Goal: Task Accomplishment & Management: Use online tool/utility

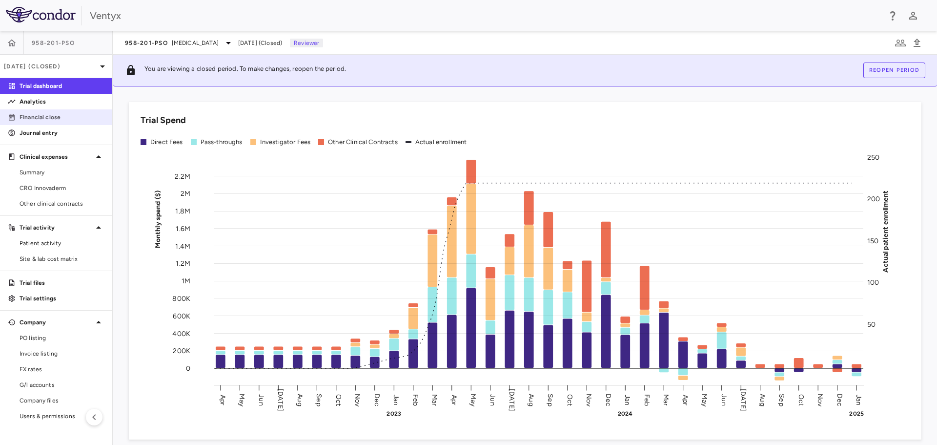
click at [46, 116] on p "Financial close" at bounding box center [62, 117] width 85 height 9
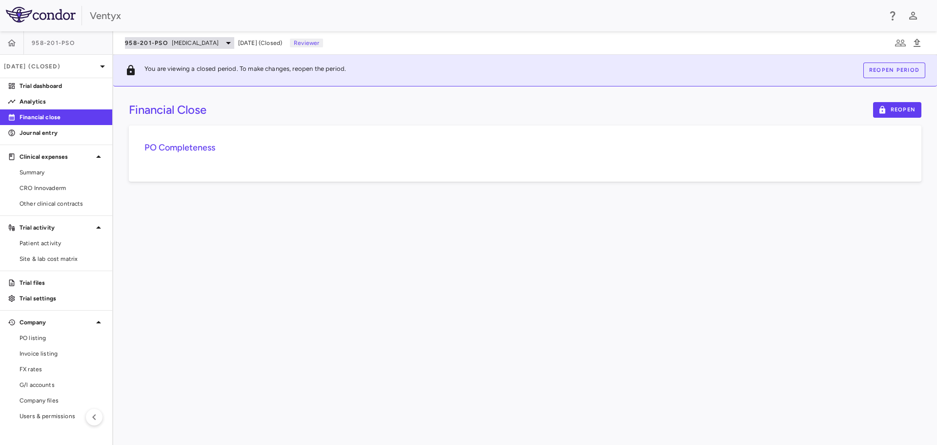
click at [170, 43] on div "958-201-PsO [MEDICAL_DATA]" at bounding box center [179, 43] width 109 height 12
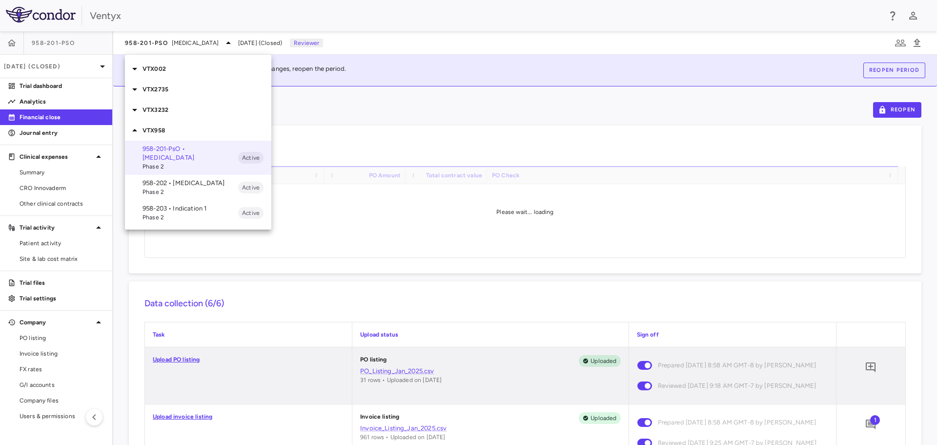
click at [161, 72] on p "VTX002" at bounding box center [206, 68] width 129 height 9
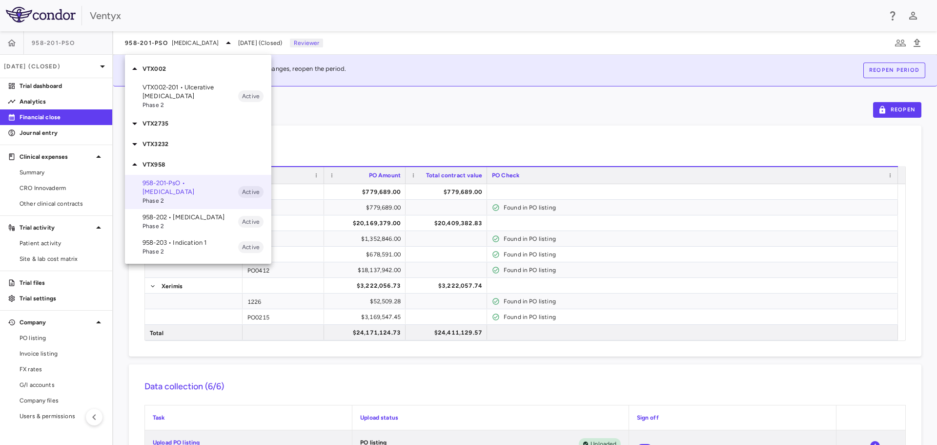
click at [166, 101] on span "Phase 2" at bounding box center [190, 105] width 96 height 9
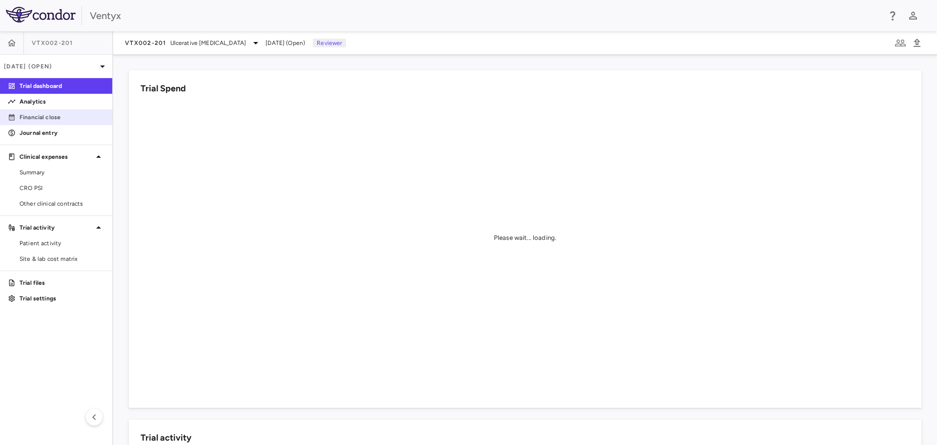
click at [33, 120] on p "Financial close" at bounding box center [62, 117] width 85 height 9
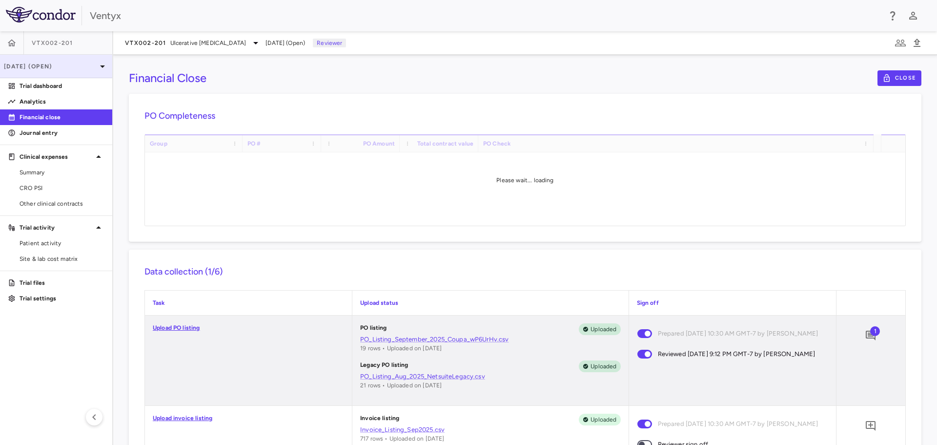
click at [101, 68] on icon at bounding box center [103, 67] width 12 height 12
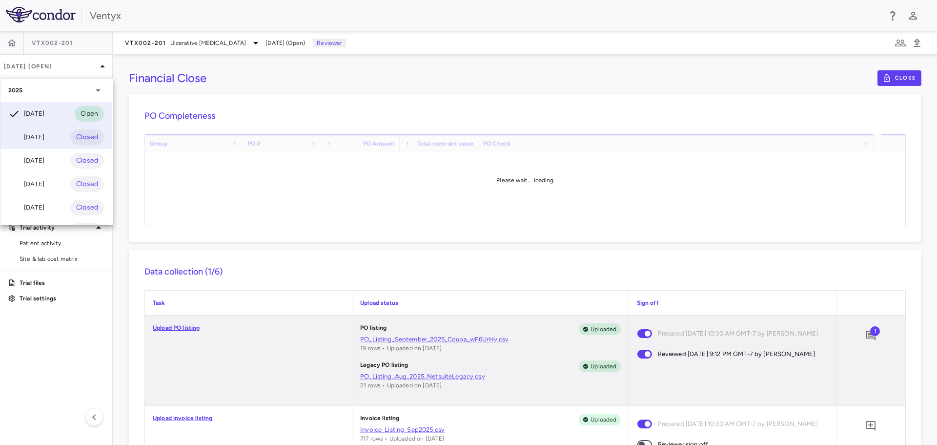
click at [44, 134] on div "[DATE]" at bounding box center [26, 137] width 36 height 12
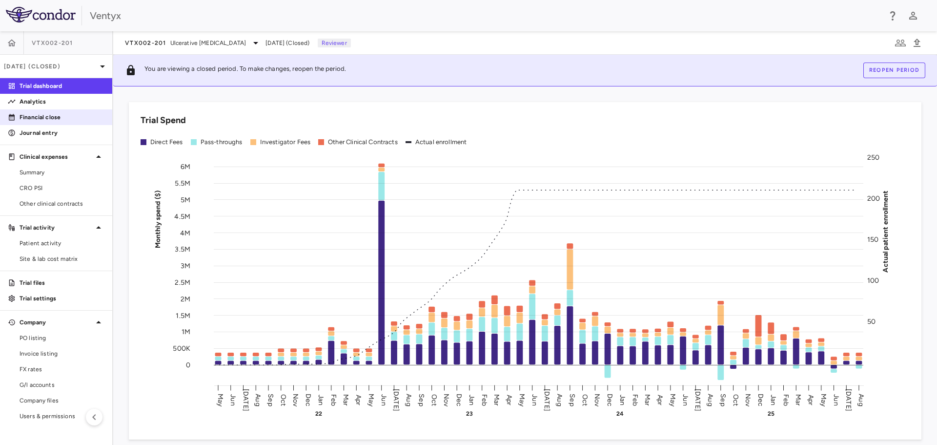
drag, startPoint x: 47, startPoint y: 117, endPoint x: 79, endPoint y: 118, distance: 32.2
click at [47, 117] on p "Financial close" at bounding box center [62, 117] width 85 height 9
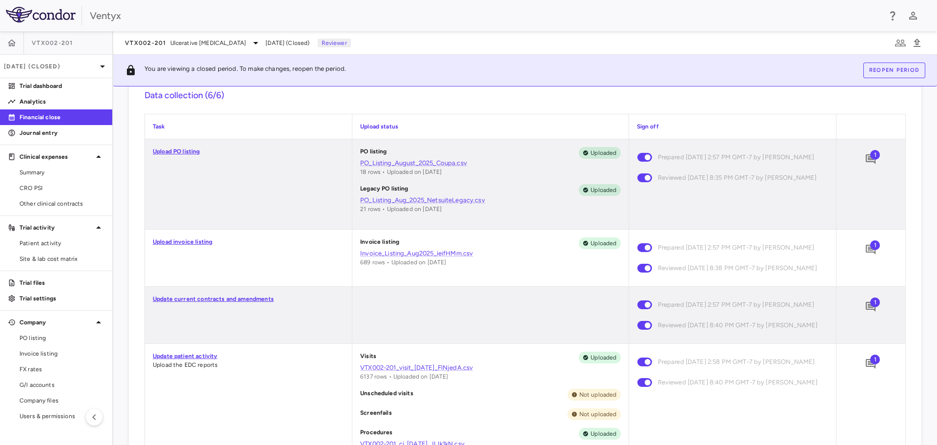
scroll to position [293, 0]
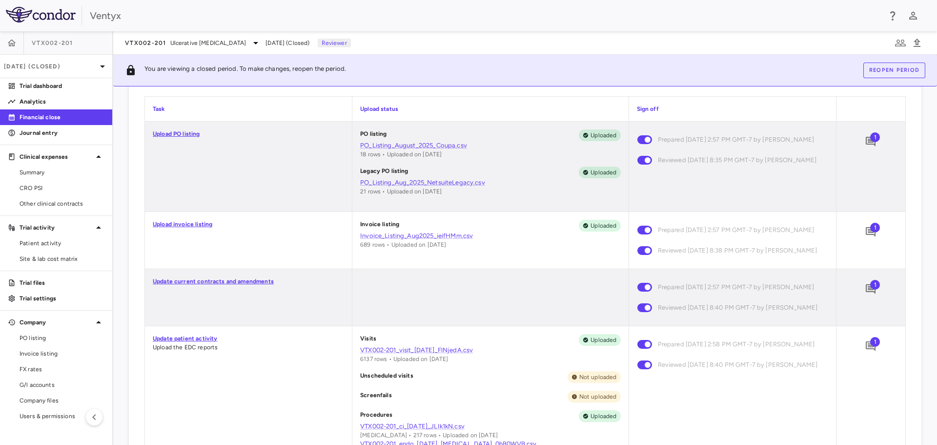
click at [870, 226] on span "1" at bounding box center [875, 228] width 10 height 10
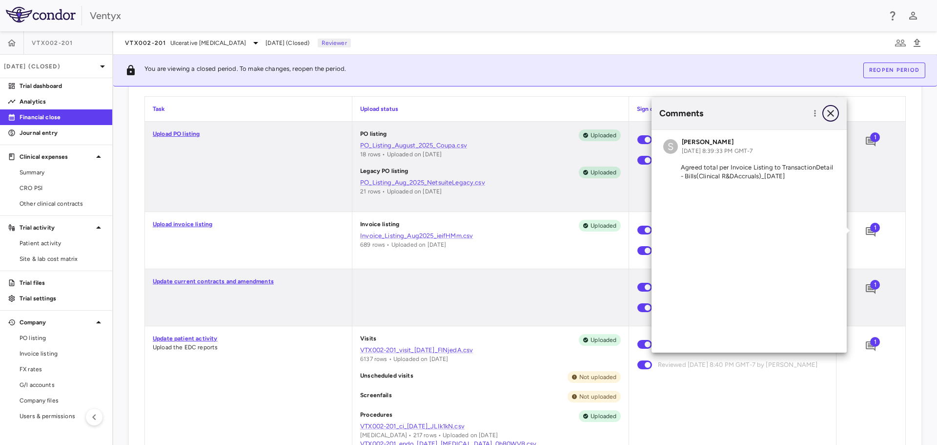
click at [832, 113] on icon "button" at bounding box center [831, 113] width 12 height 12
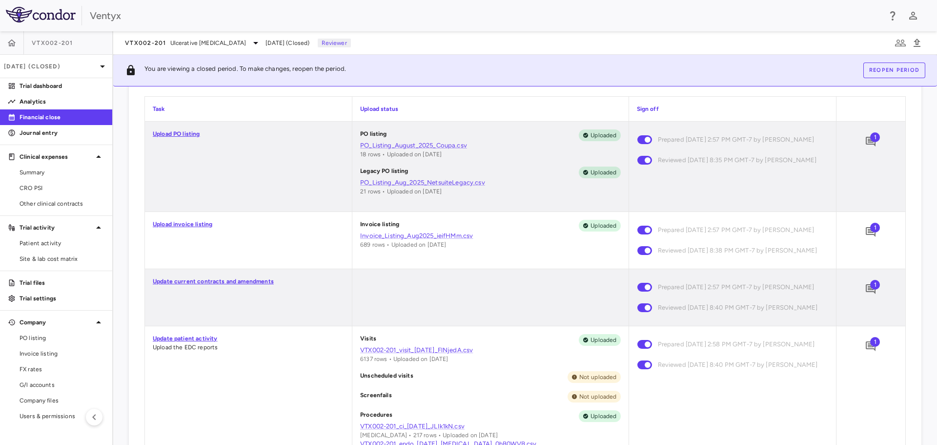
scroll to position [342, 0]
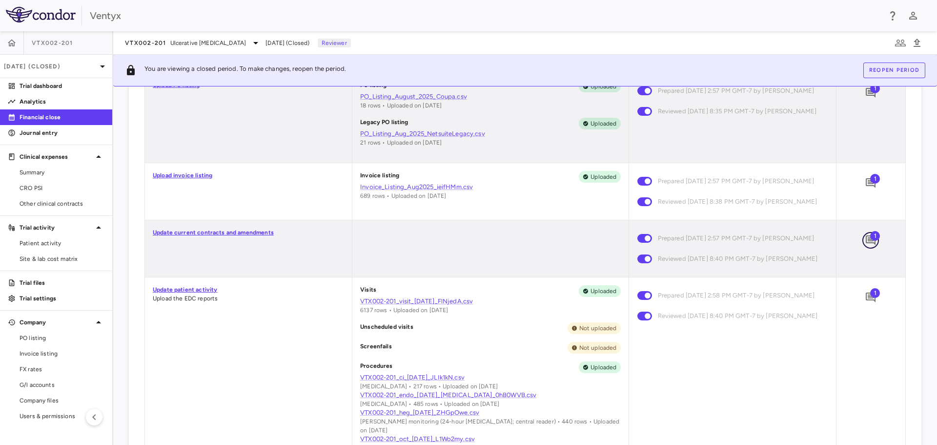
click at [866, 244] on icon "Add comment" at bounding box center [871, 240] width 10 height 10
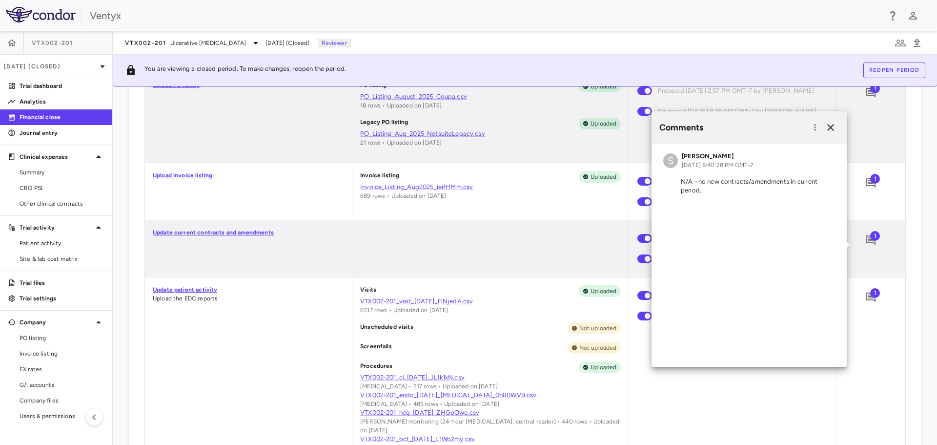
click at [485, 264] on div at bounding box center [490, 248] width 276 height 57
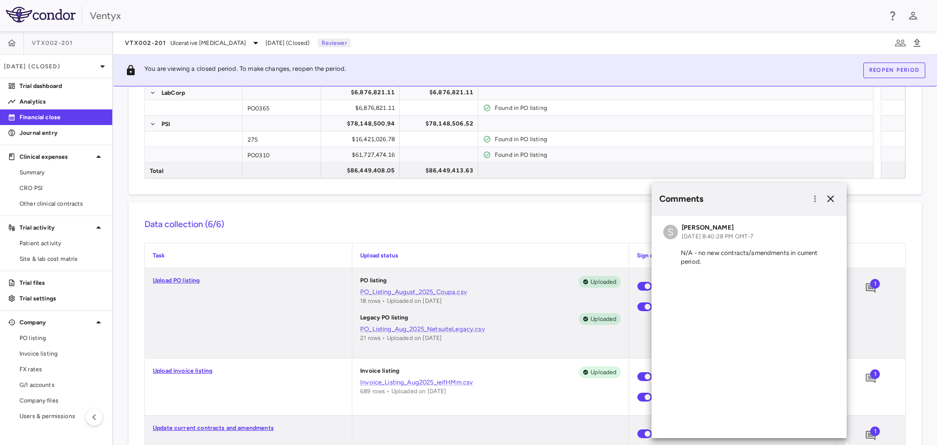
scroll to position [98, 0]
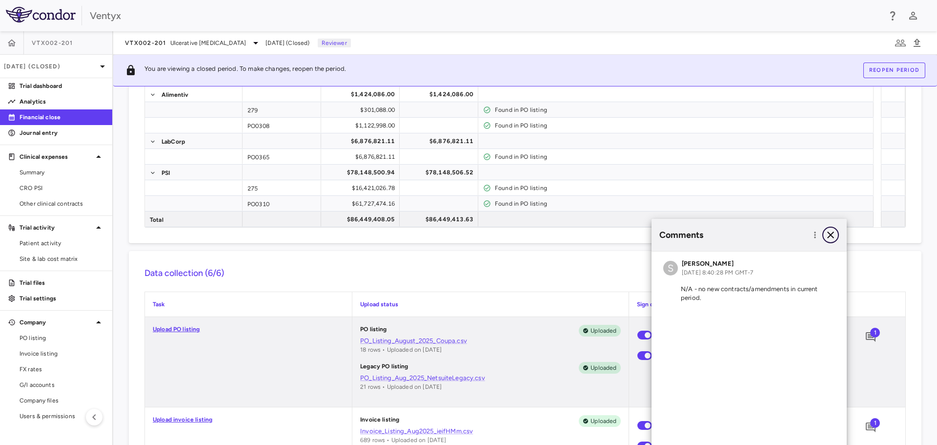
click at [832, 232] on icon "button" at bounding box center [831, 235] width 12 height 12
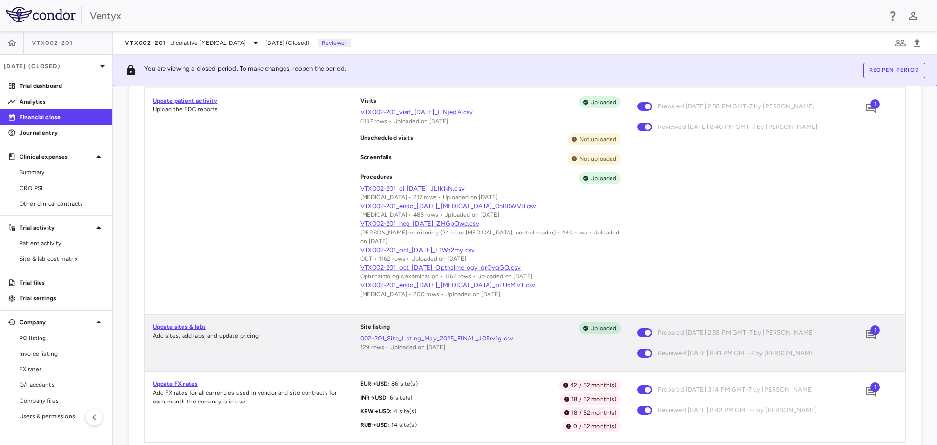
scroll to position [537, 0]
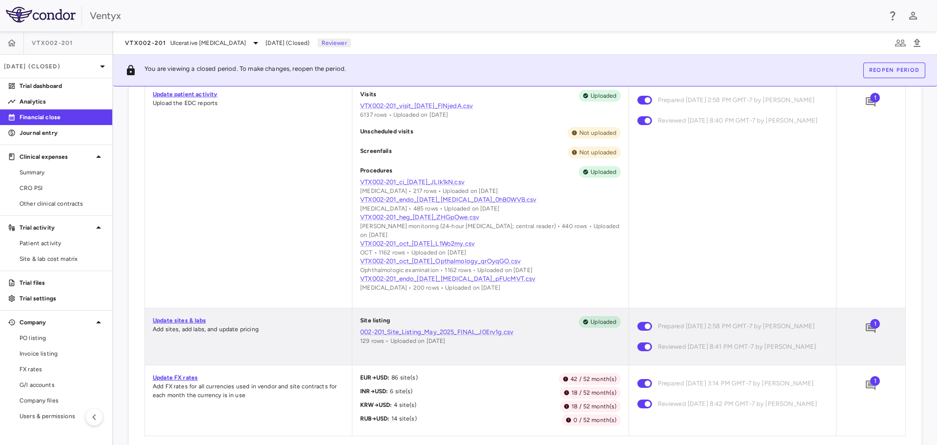
click at [870, 102] on span "1" at bounding box center [875, 98] width 10 height 10
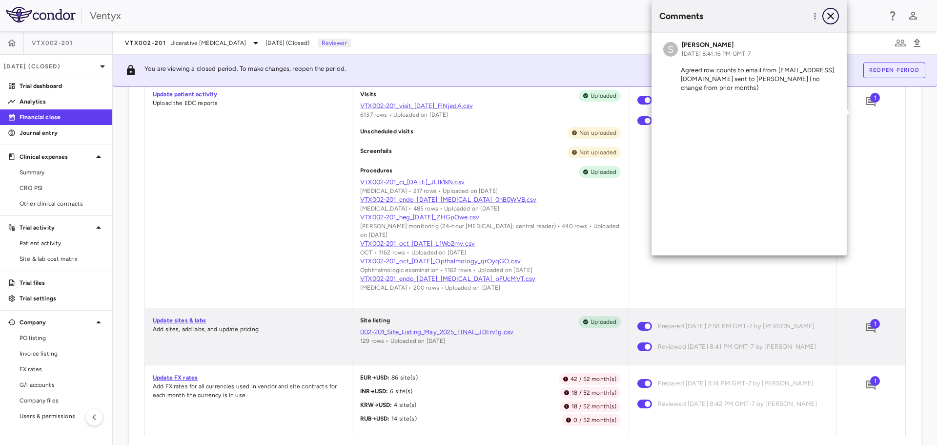
click at [834, 16] on icon "button" at bounding box center [831, 16] width 12 height 12
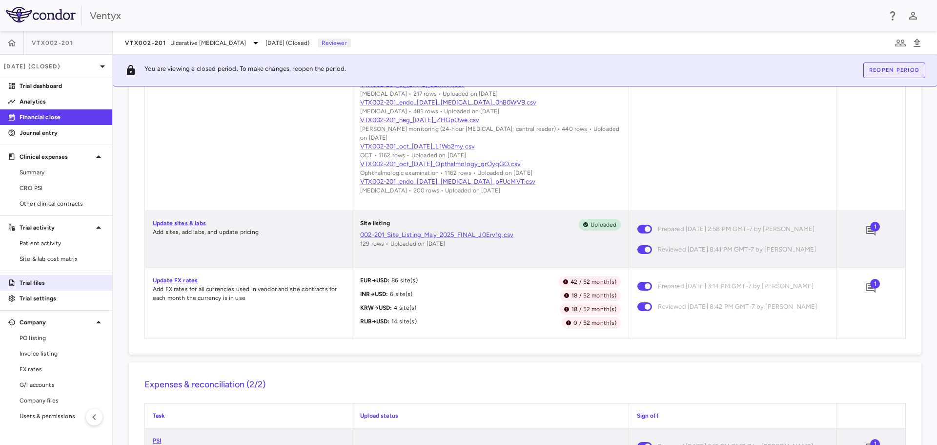
scroll to position [634, 0]
click at [870, 231] on span "1" at bounding box center [875, 226] width 10 height 10
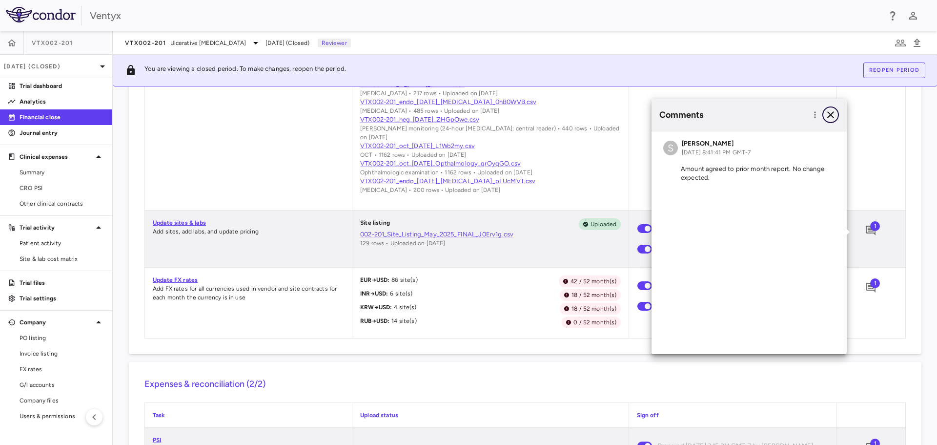
click at [827, 115] on icon "button" at bounding box center [831, 115] width 12 height 12
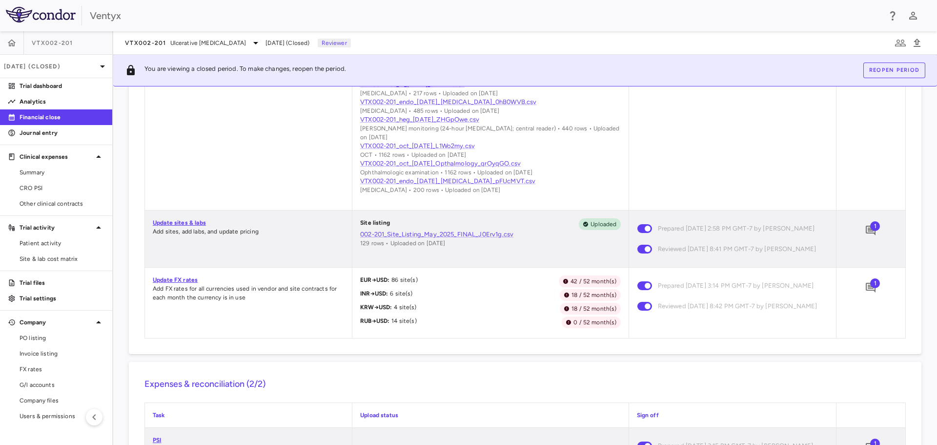
click at [870, 288] on span "1" at bounding box center [875, 283] width 10 height 10
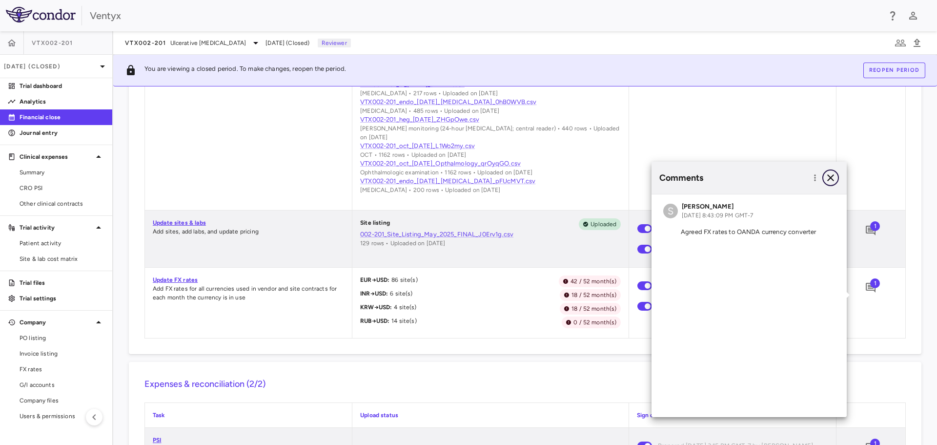
click at [833, 178] on icon "button" at bounding box center [831, 178] width 12 height 12
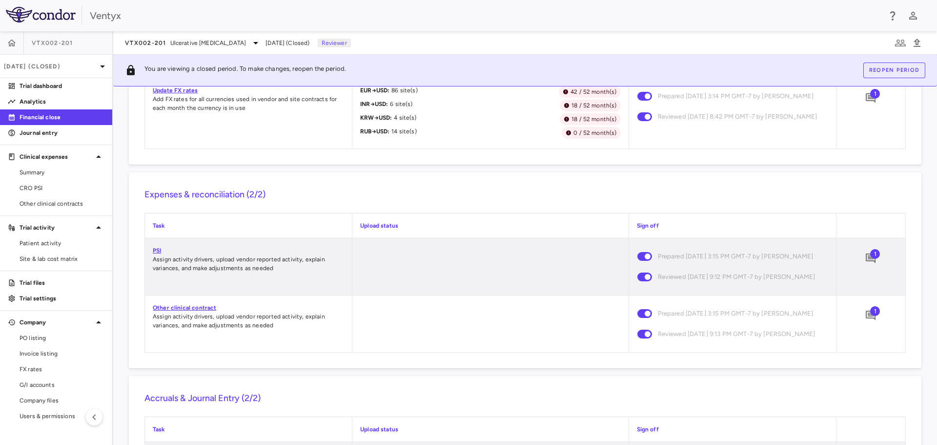
scroll to position [830, 0]
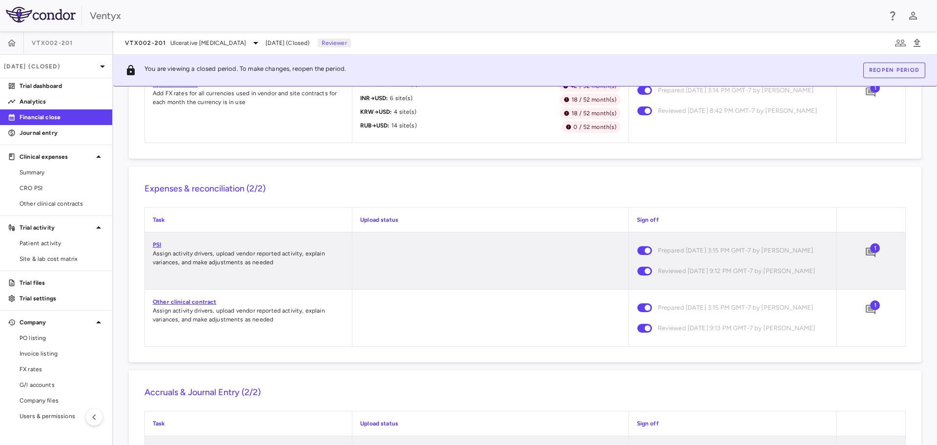
click at [156, 248] on link "PSI" at bounding box center [157, 244] width 8 height 7
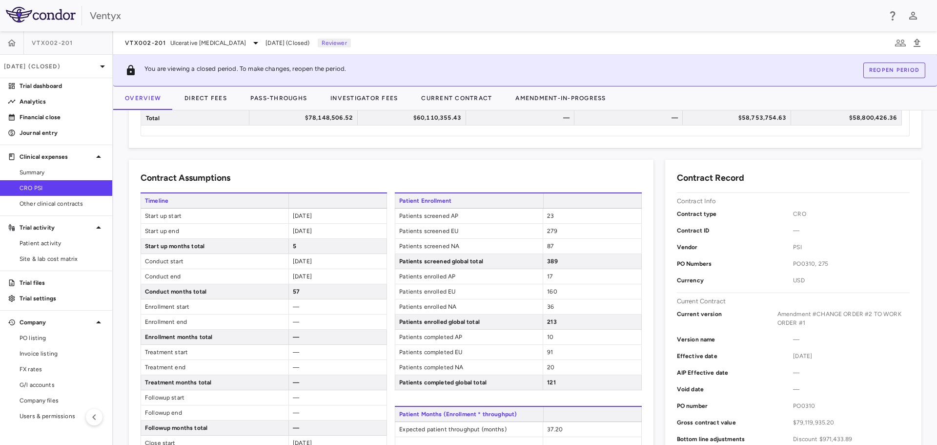
scroll to position [98, 0]
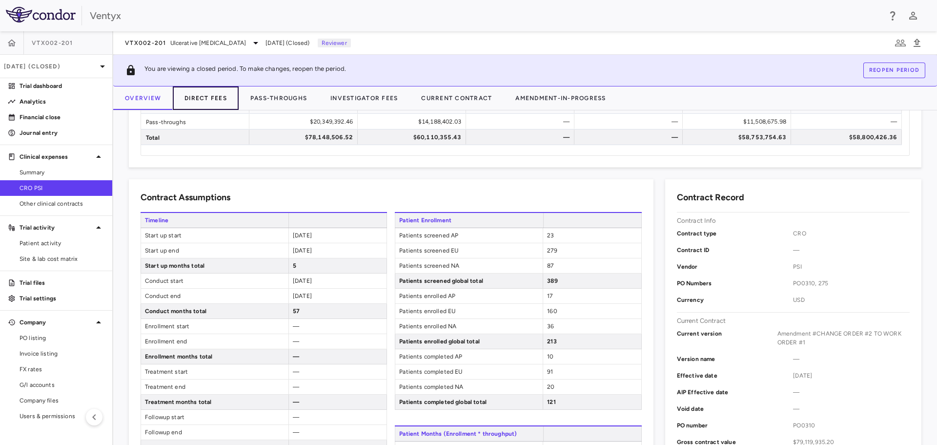
click at [204, 99] on button "Direct Fees" at bounding box center [206, 97] width 66 height 23
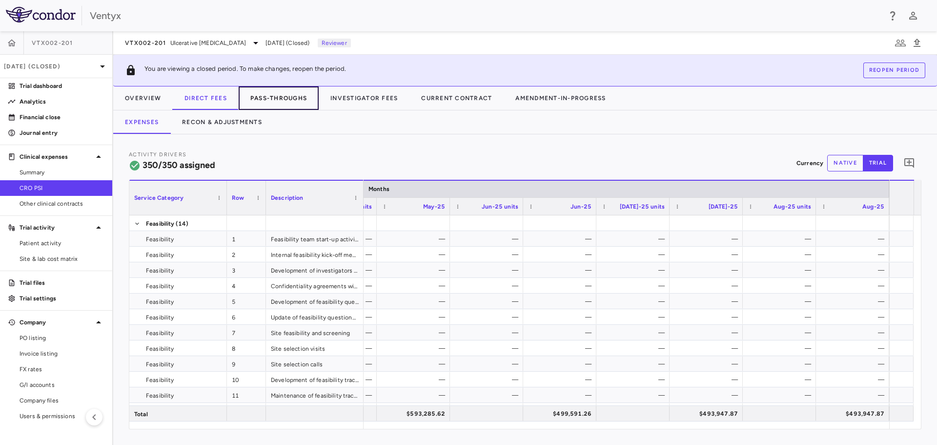
click at [292, 97] on button "Pass-Throughs" at bounding box center [279, 97] width 80 height 23
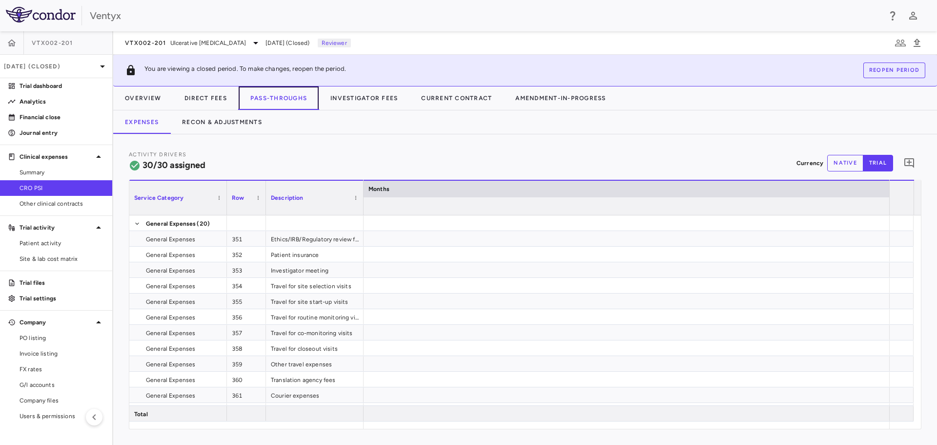
scroll to position [0, 7710]
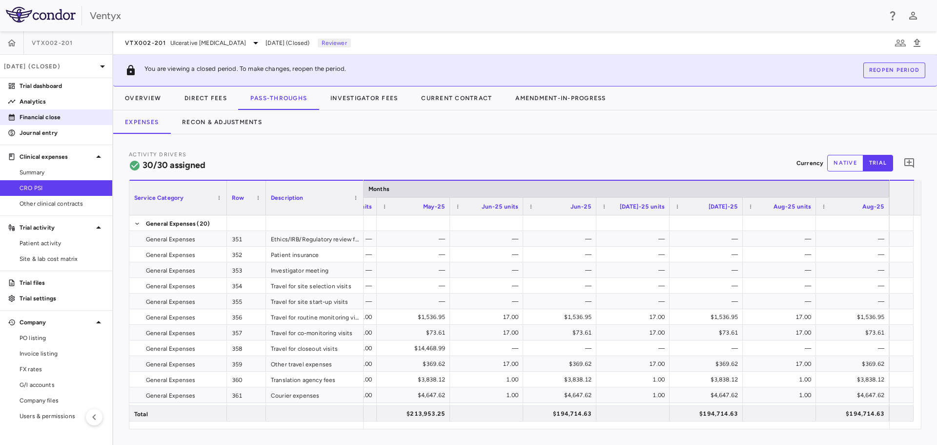
click at [30, 118] on p "Financial close" at bounding box center [62, 117] width 85 height 9
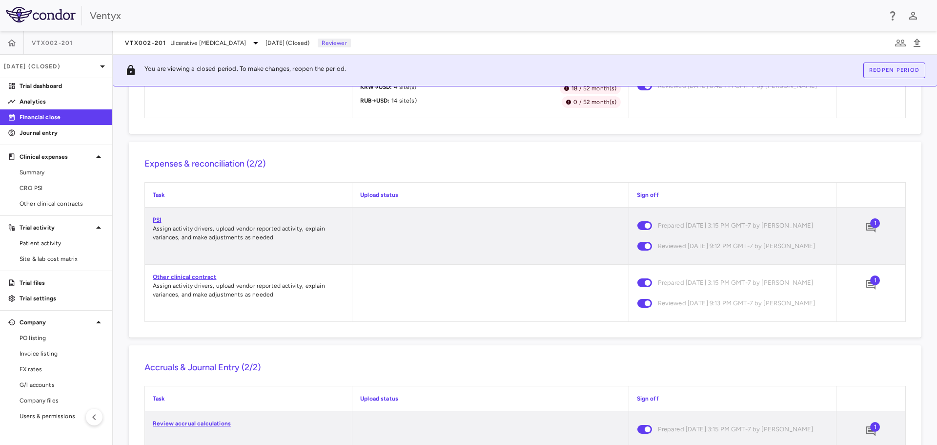
scroll to position [878, 0]
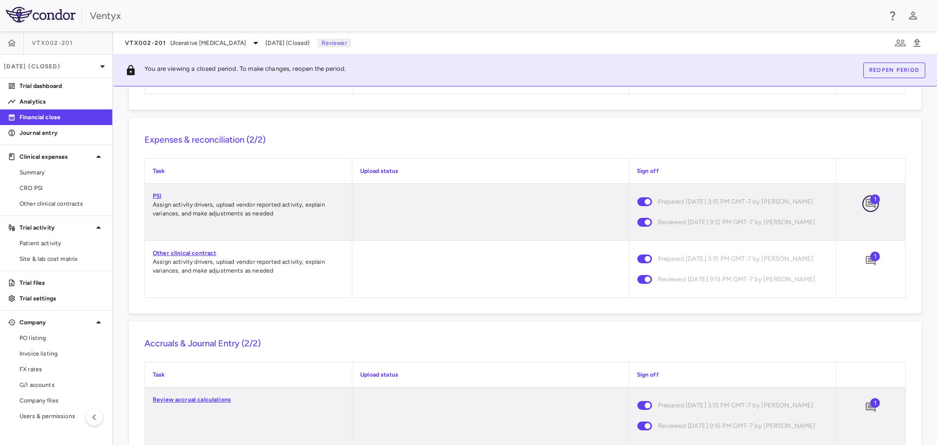
click at [866, 208] on icon "Add comment" at bounding box center [871, 204] width 10 height 10
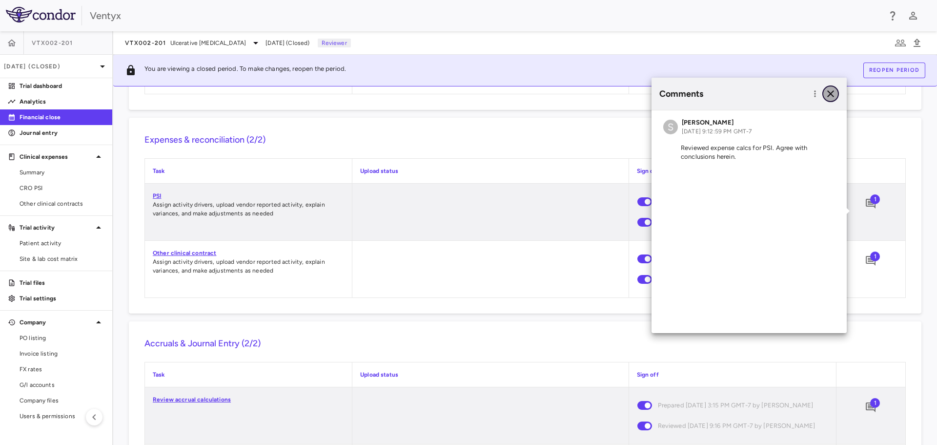
click at [834, 94] on icon "button" at bounding box center [831, 94] width 12 height 12
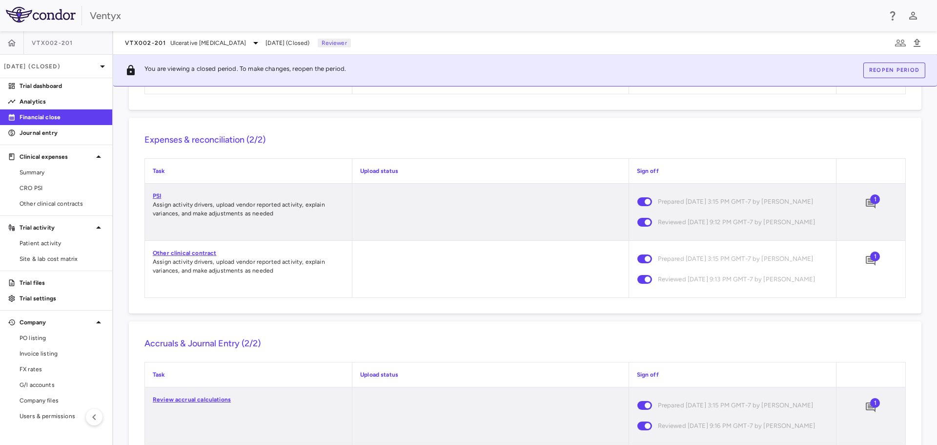
click at [173, 256] on link "Other clinical contract" at bounding box center [184, 252] width 63 height 7
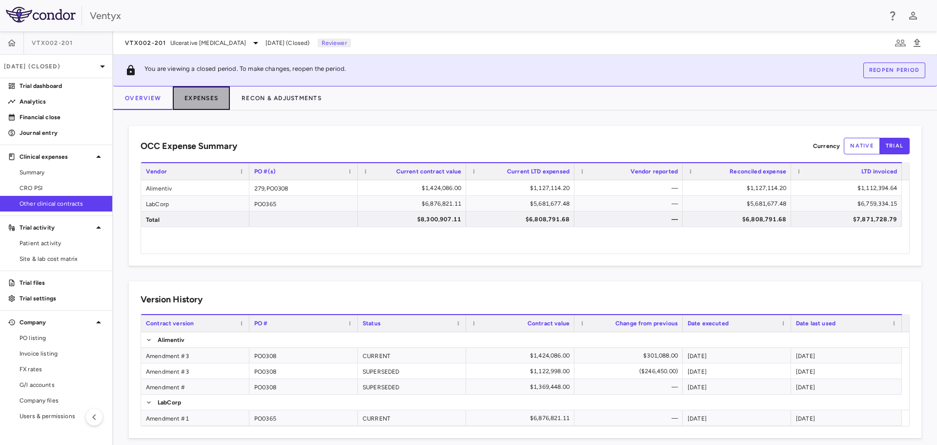
click at [198, 94] on button "Expenses" at bounding box center [201, 97] width 57 height 23
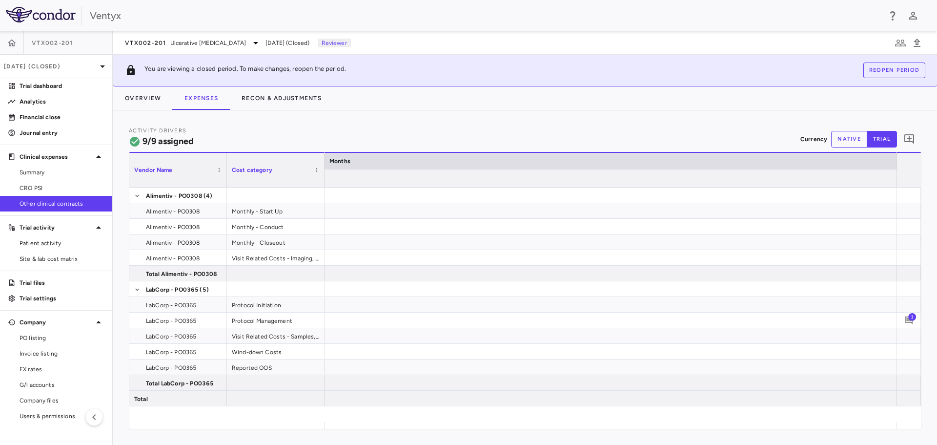
scroll to position [0, 9602]
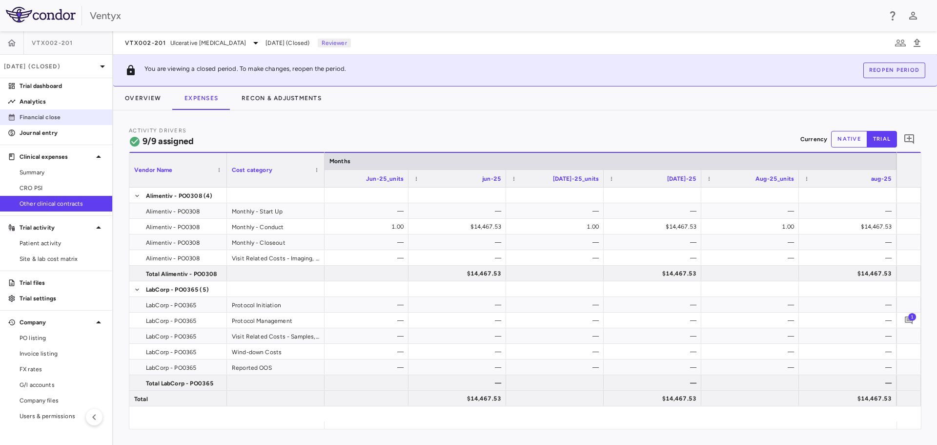
click at [44, 115] on p "Financial close" at bounding box center [62, 117] width 85 height 9
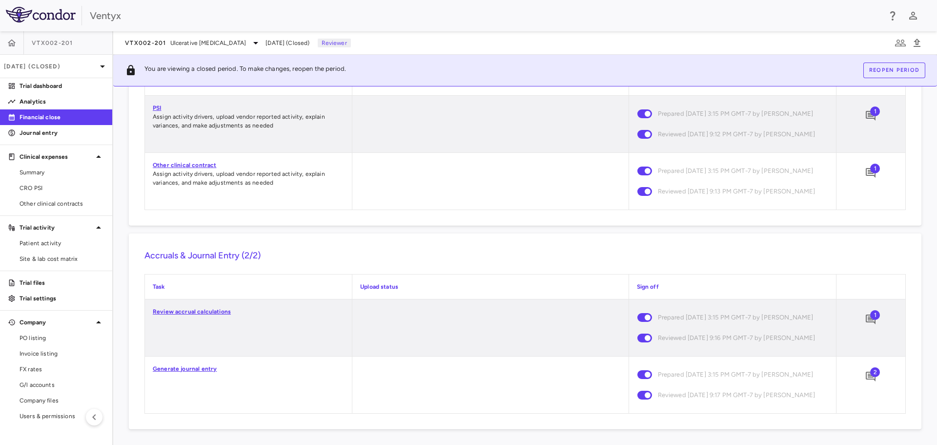
scroll to position [901, 0]
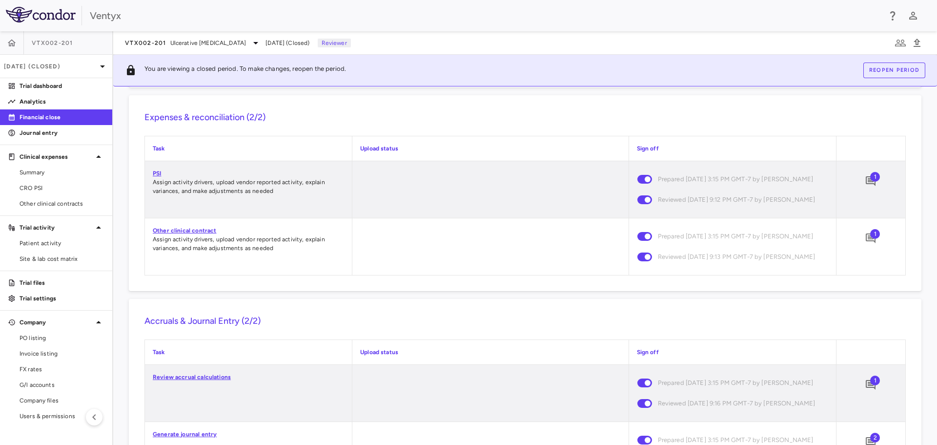
click at [870, 239] on span "1" at bounding box center [875, 234] width 10 height 10
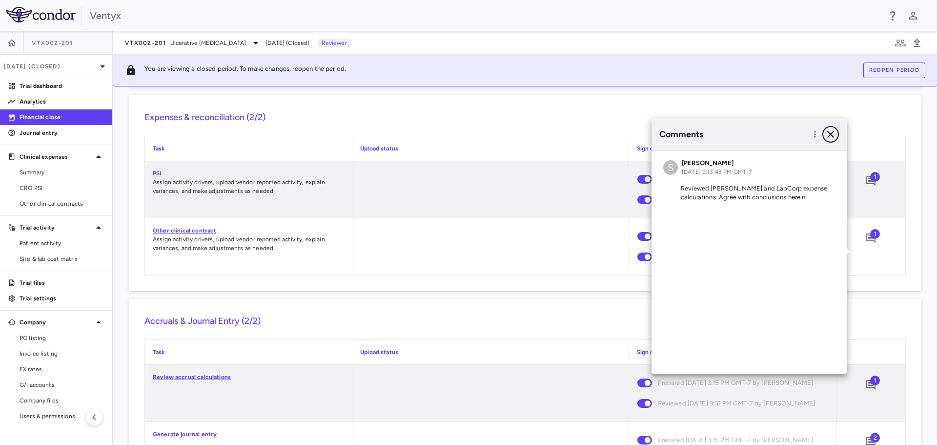
click at [833, 134] on icon "button" at bounding box center [831, 134] width 12 height 12
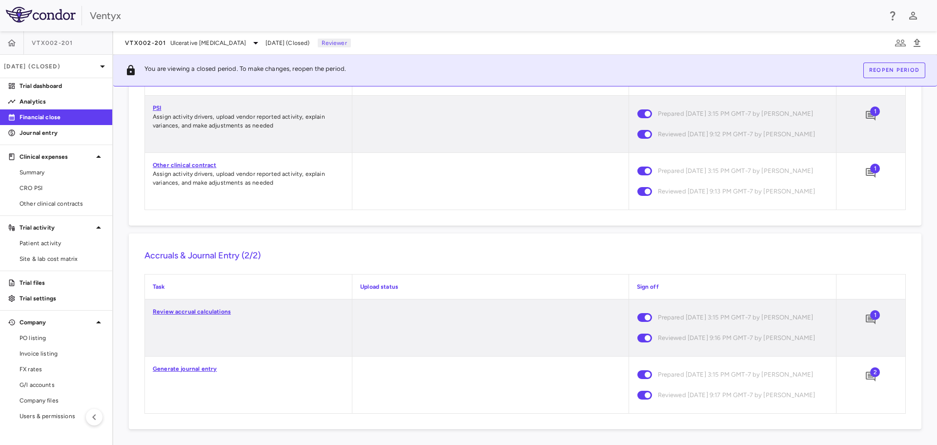
scroll to position [998, 0]
click at [202, 308] on link "Review accrual calculations" at bounding box center [192, 311] width 78 height 7
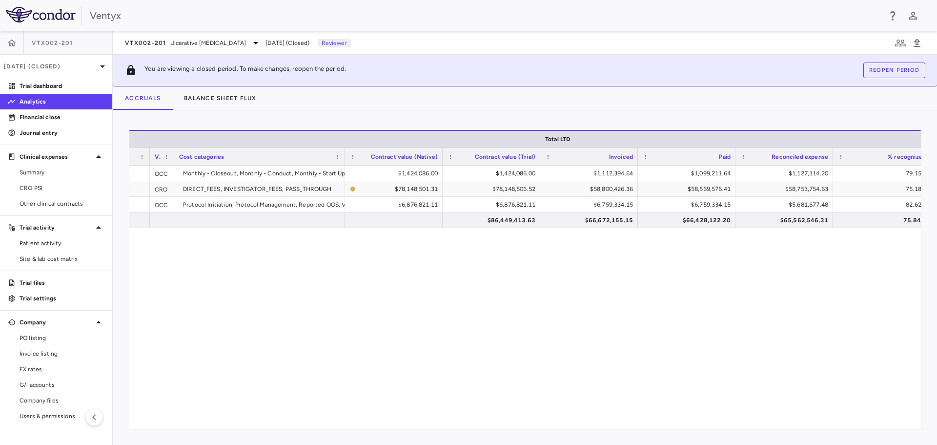
scroll to position [0, 445]
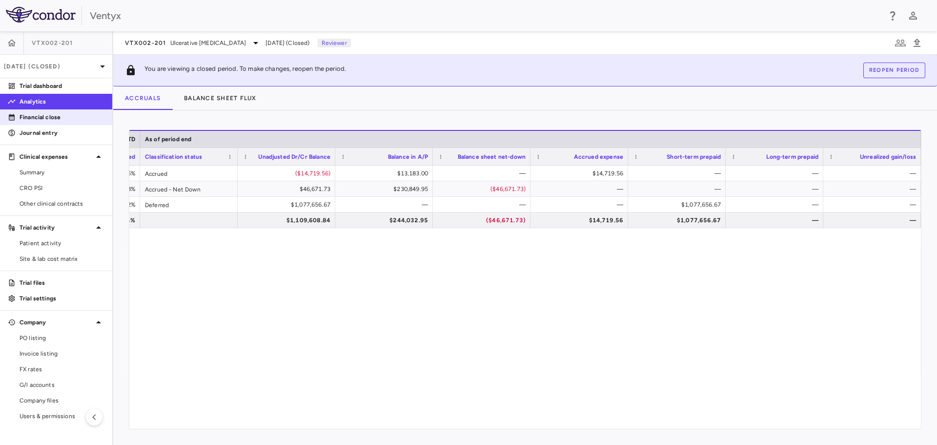
drag, startPoint x: 36, startPoint y: 111, endPoint x: 43, endPoint y: 115, distance: 8.3
click at [36, 111] on link "Financial close" at bounding box center [56, 117] width 112 height 15
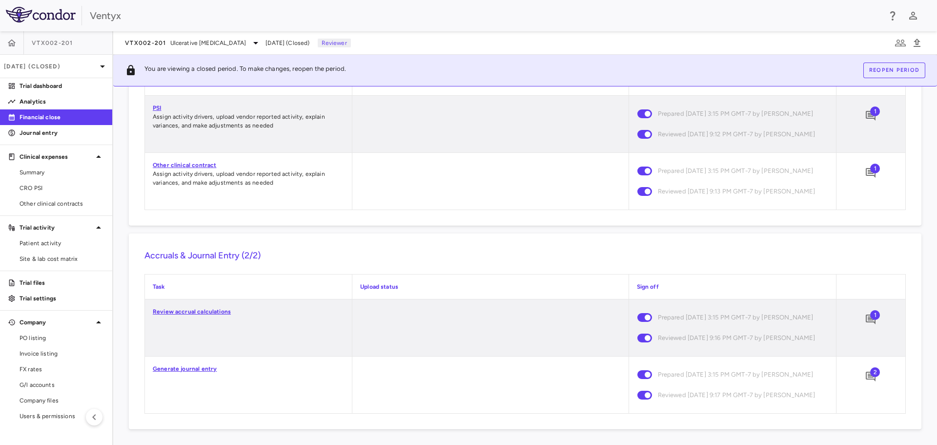
click at [870, 310] on span "1" at bounding box center [875, 315] width 10 height 10
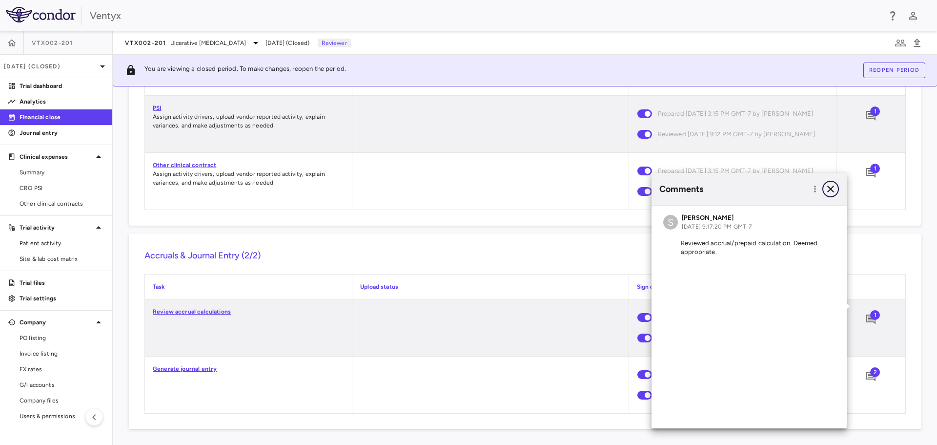
click at [832, 187] on icon "button" at bounding box center [830, 188] width 7 height 7
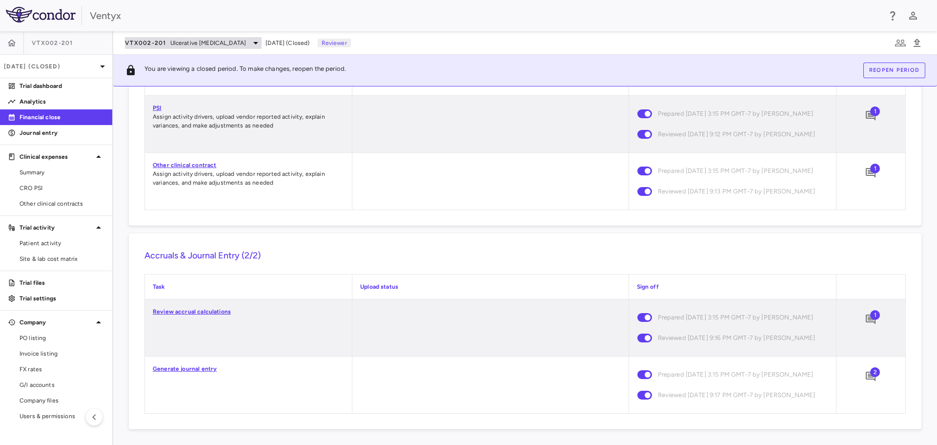
click at [212, 45] on span "Ulcerative [MEDICAL_DATA]" at bounding box center [208, 43] width 76 height 9
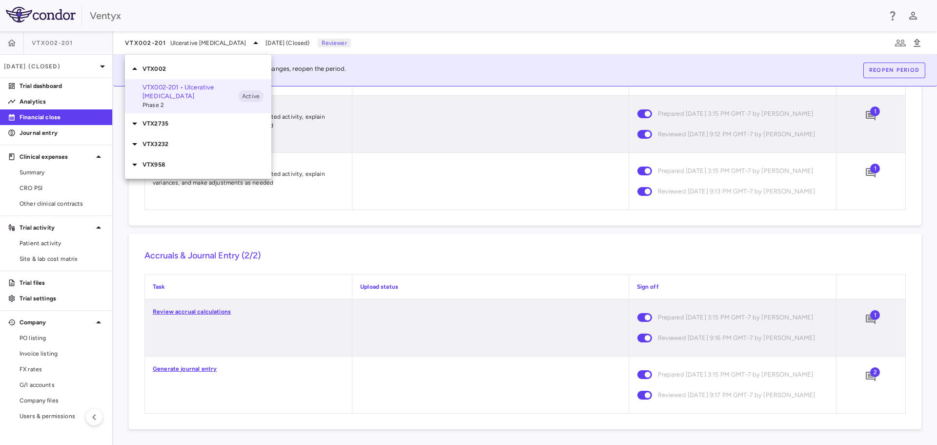
click at [138, 159] on icon at bounding box center [135, 165] width 12 height 12
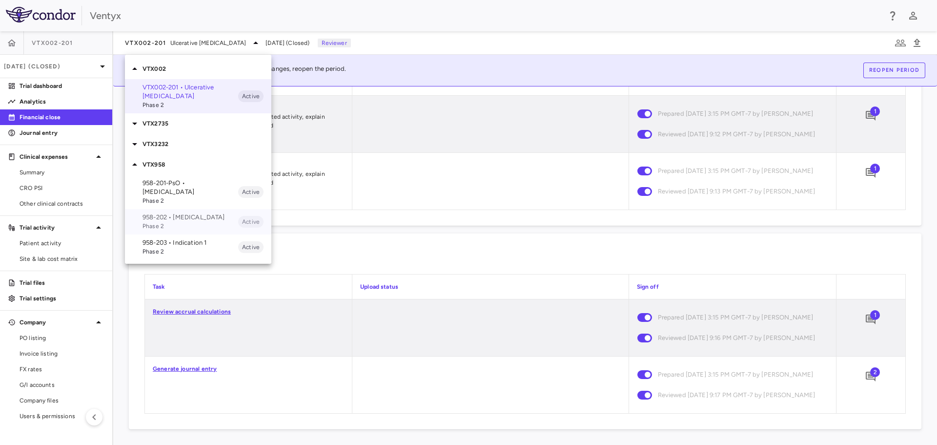
click at [179, 213] on p "958-202 • [MEDICAL_DATA]" at bounding box center [190, 217] width 96 height 9
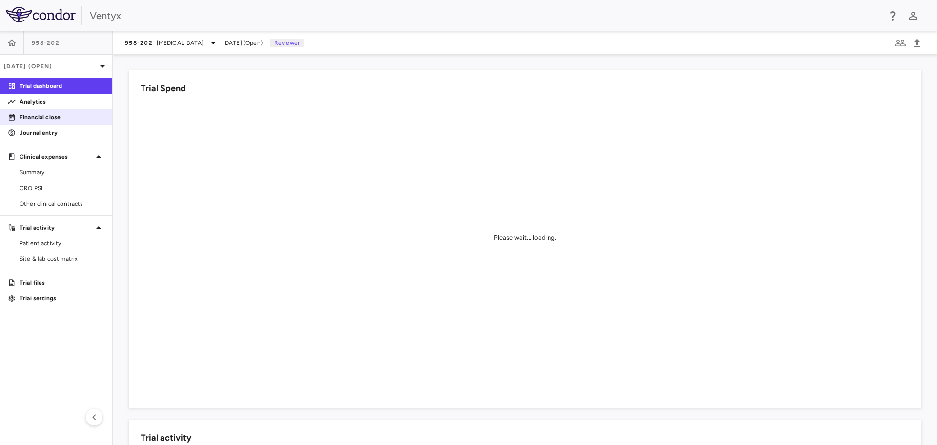
click at [47, 111] on link "Financial close" at bounding box center [56, 117] width 112 height 15
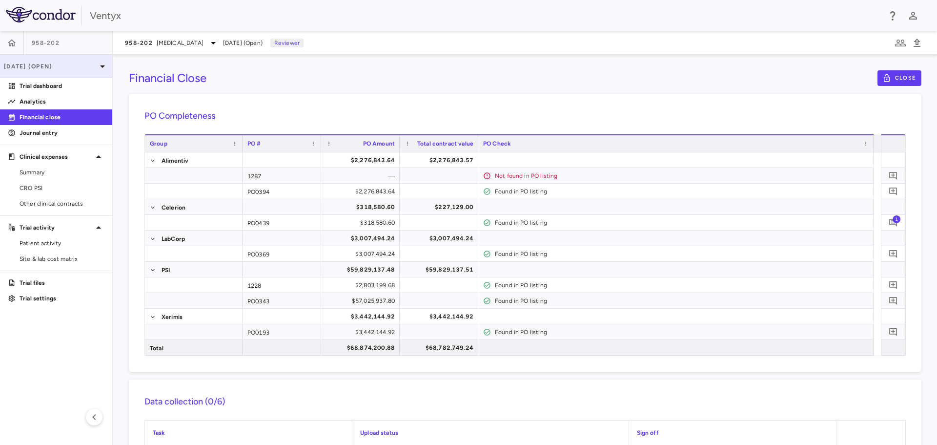
click at [98, 68] on icon at bounding box center [103, 67] width 12 height 12
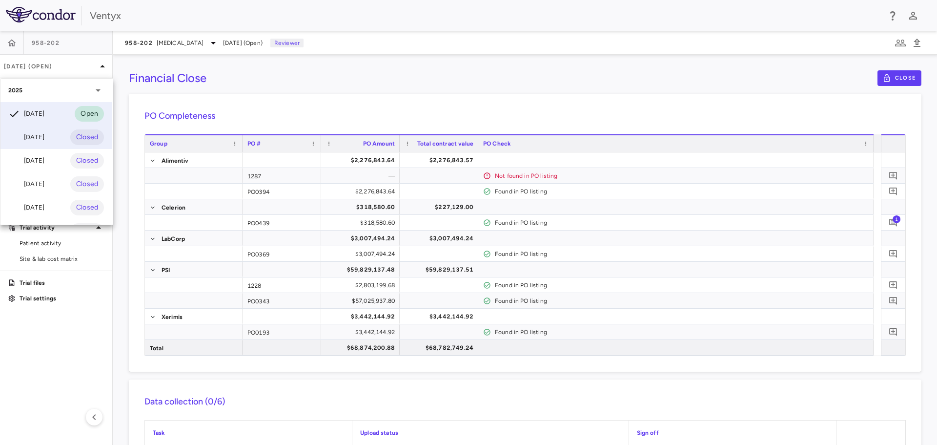
click at [39, 140] on div "[DATE]" at bounding box center [26, 137] width 36 height 12
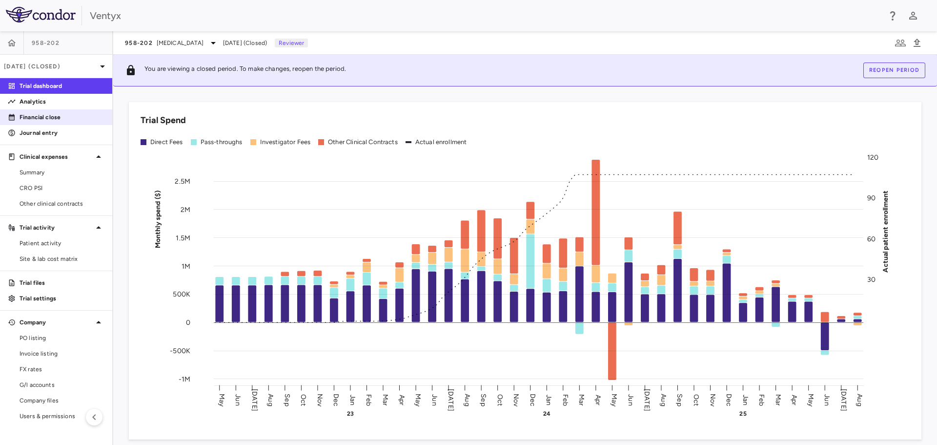
click at [32, 113] on p "Financial close" at bounding box center [62, 117] width 85 height 9
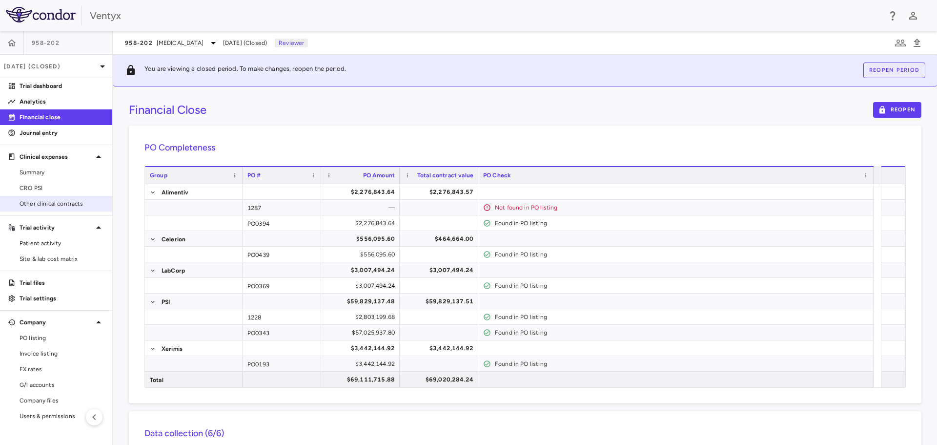
click at [44, 202] on span "Other clinical contracts" at bounding box center [62, 203] width 85 height 9
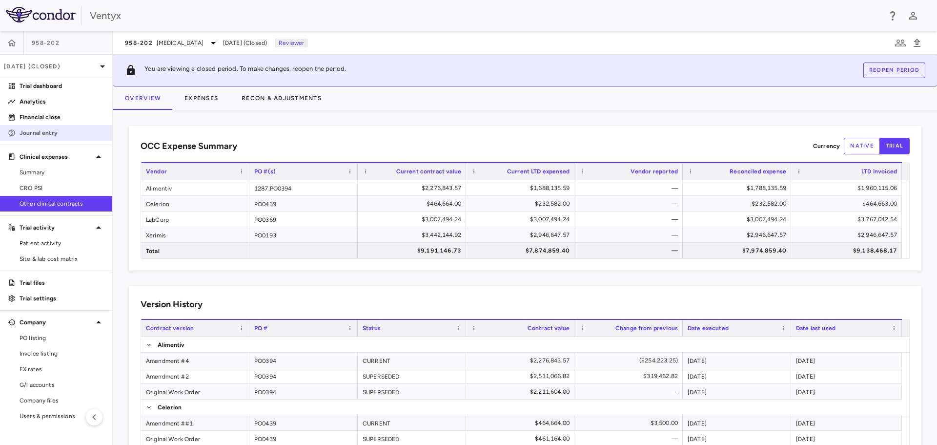
click at [40, 130] on p "Journal entry" at bounding box center [62, 132] width 85 height 9
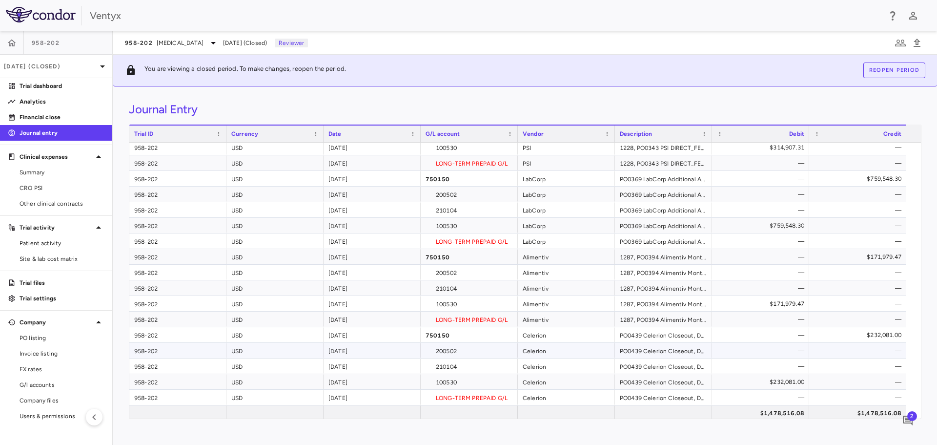
scroll to position [130, 0]
click at [54, 115] on p "Financial close" at bounding box center [62, 117] width 85 height 9
